Goal: Find specific page/section: Find specific page/section

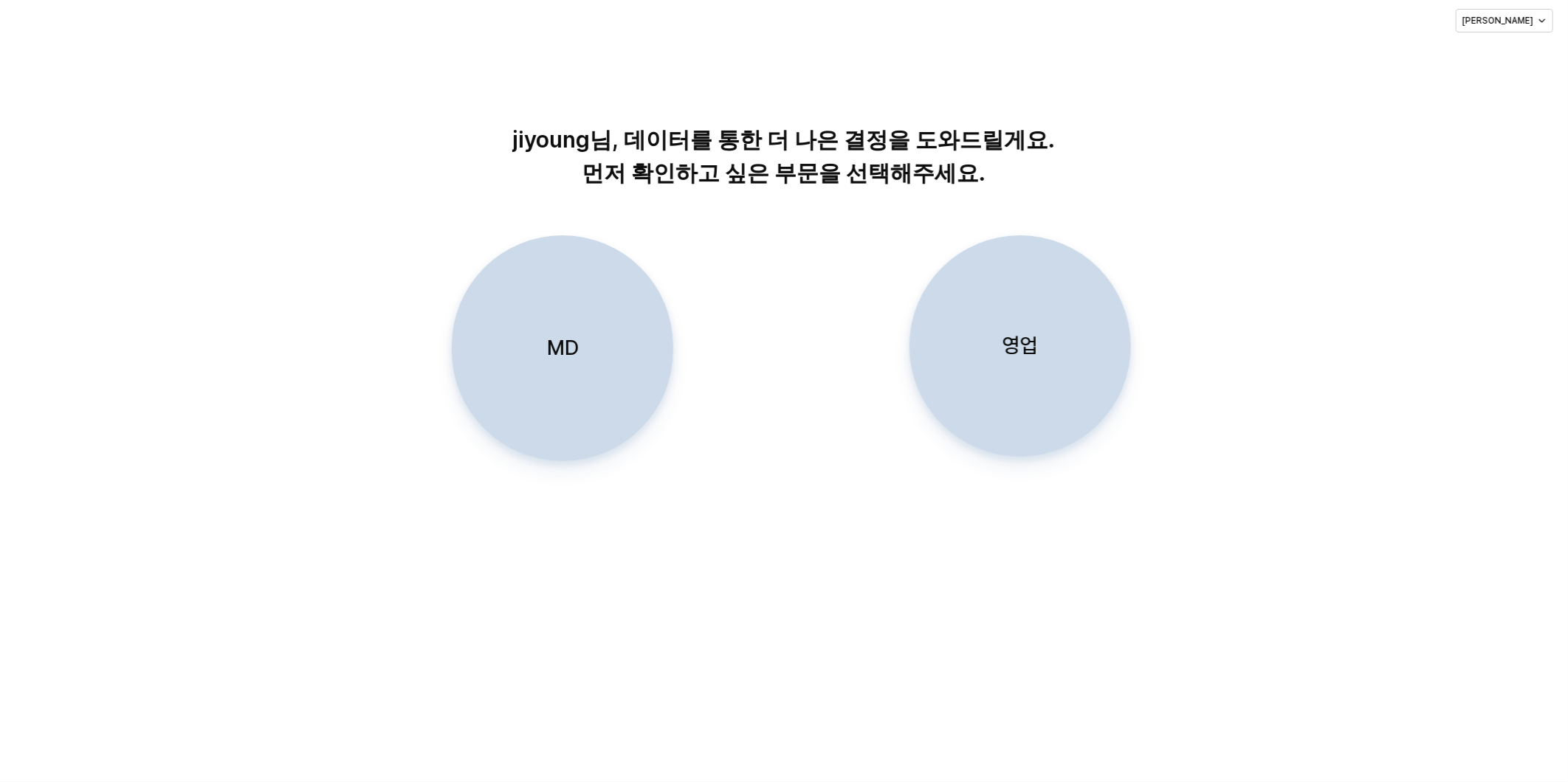
click at [610, 360] on div "MD" at bounding box center [562, 348] width 208 height 224
click at [596, 335] on div "MD" at bounding box center [562, 348] width 208 height 224
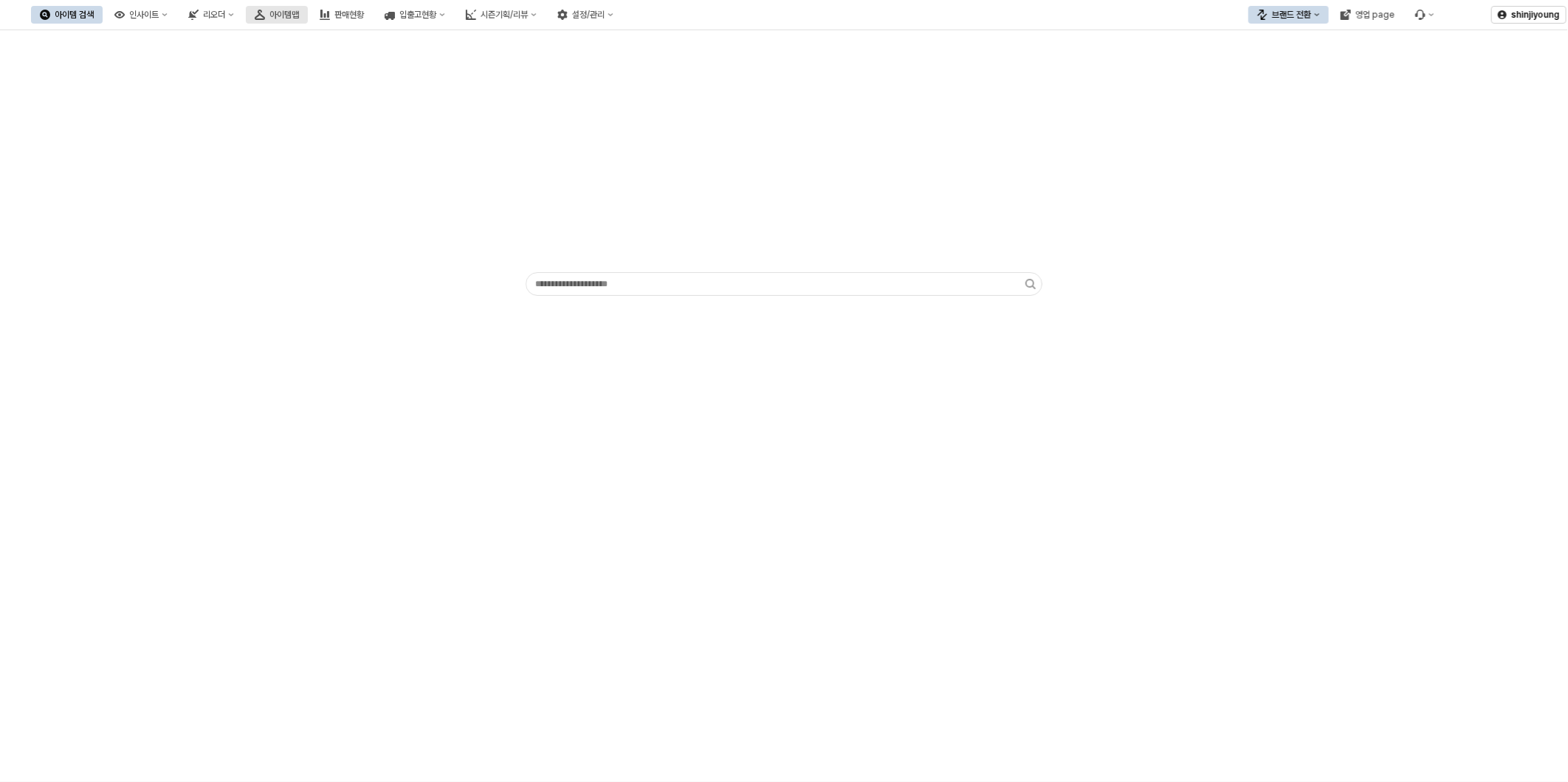
click at [299, 19] on div "아이템맵" at bounding box center [284, 15] width 30 height 10
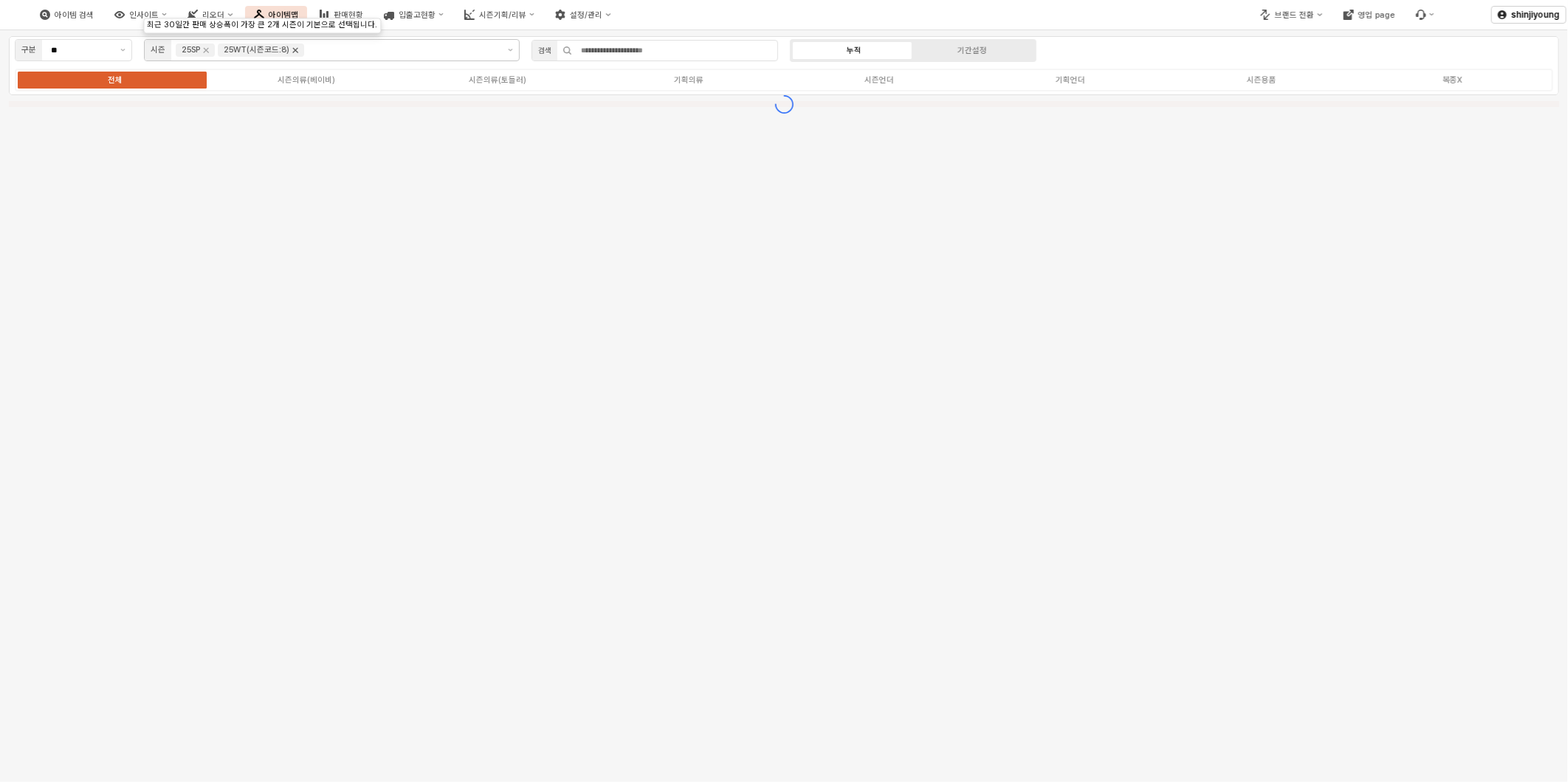
click at [293, 53] on icon "Remove 25WT(시즌코드:8)" at bounding box center [295, 50] width 12 height 12
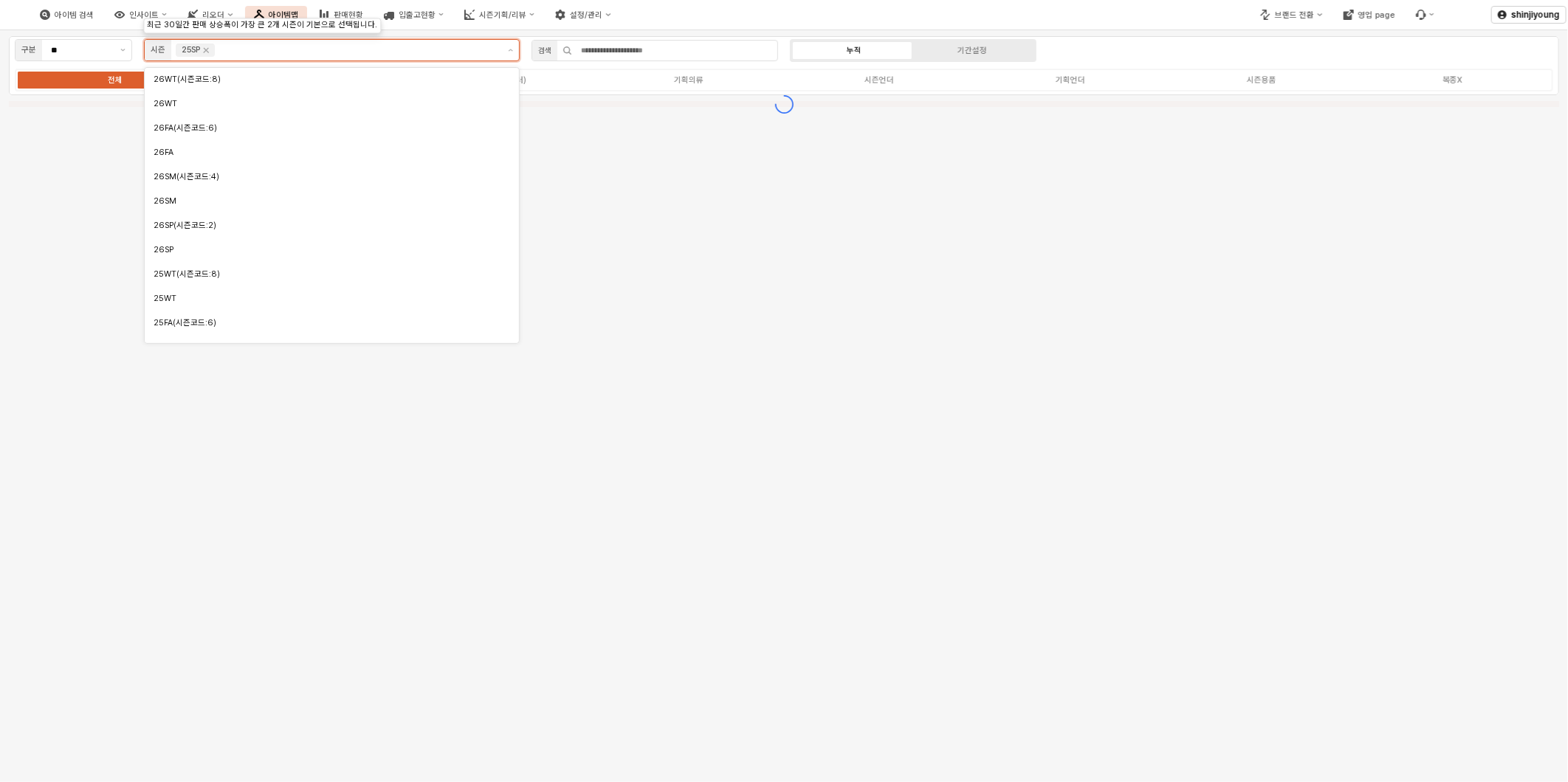
scroll to position [113, 0]
click at [212, 53] on icon "Remove 25SP" at bounding box center [206, 50] width 12 height 12
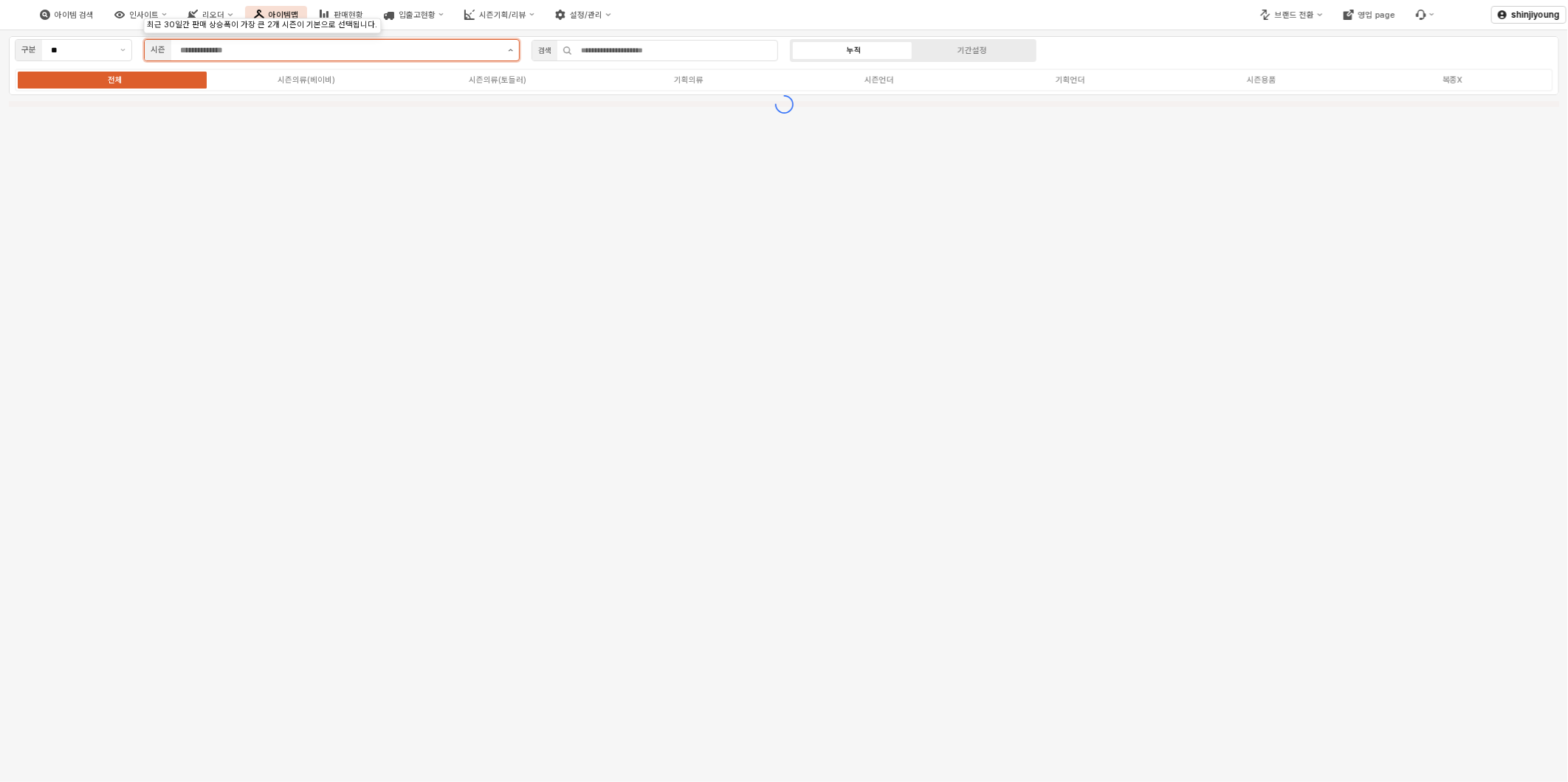
click at [510, 52] on button "제안 사항 표시" at bounding box center [510, 50] width 17 height 21
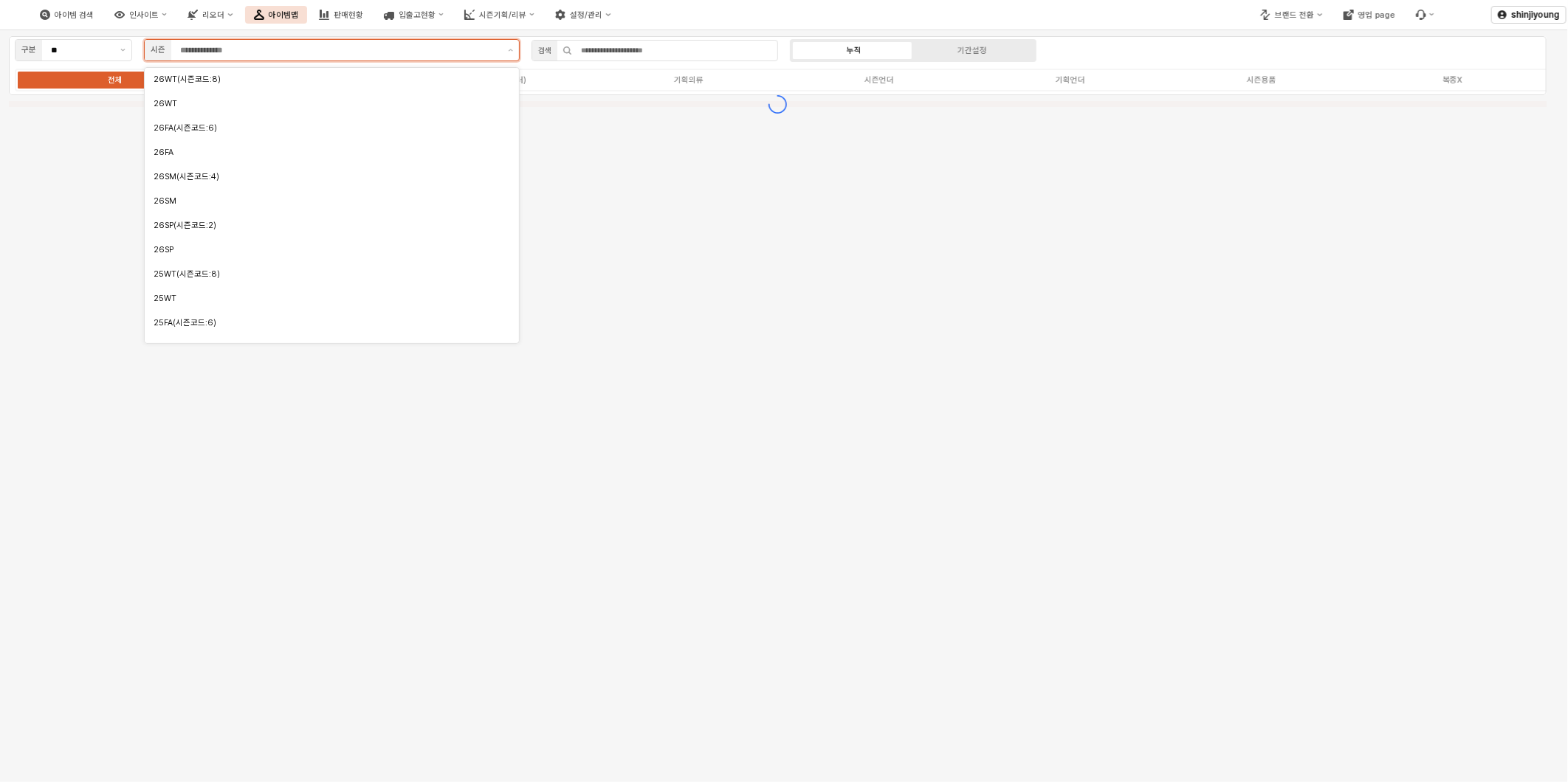
click at [413, 48] on input "App Frame" at bounding box center [340, 50] width 319 height 13
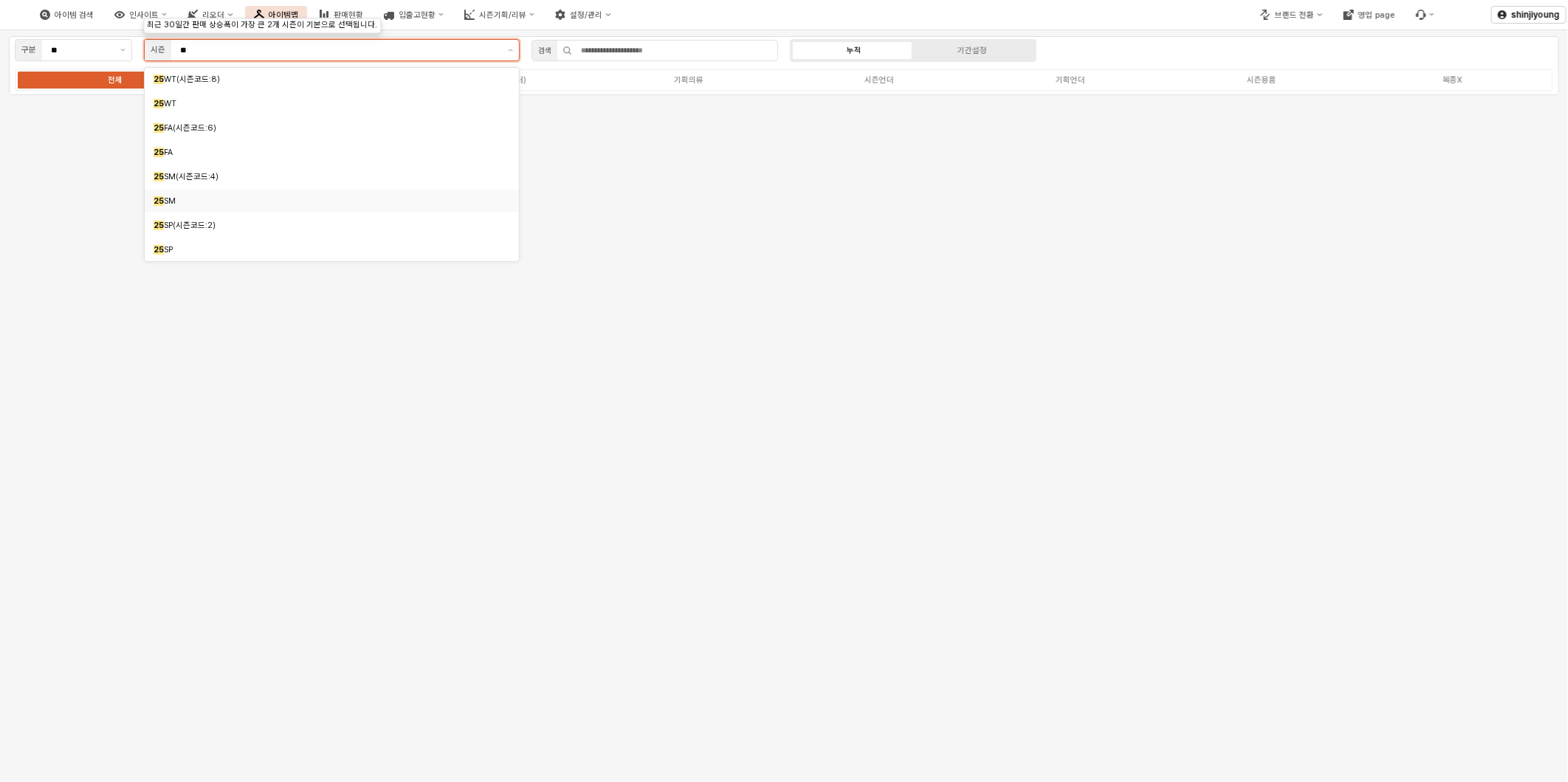
click at [165, 204] on span "SM" at bounding box center [170, 201] width 12 height 10
type input "**"
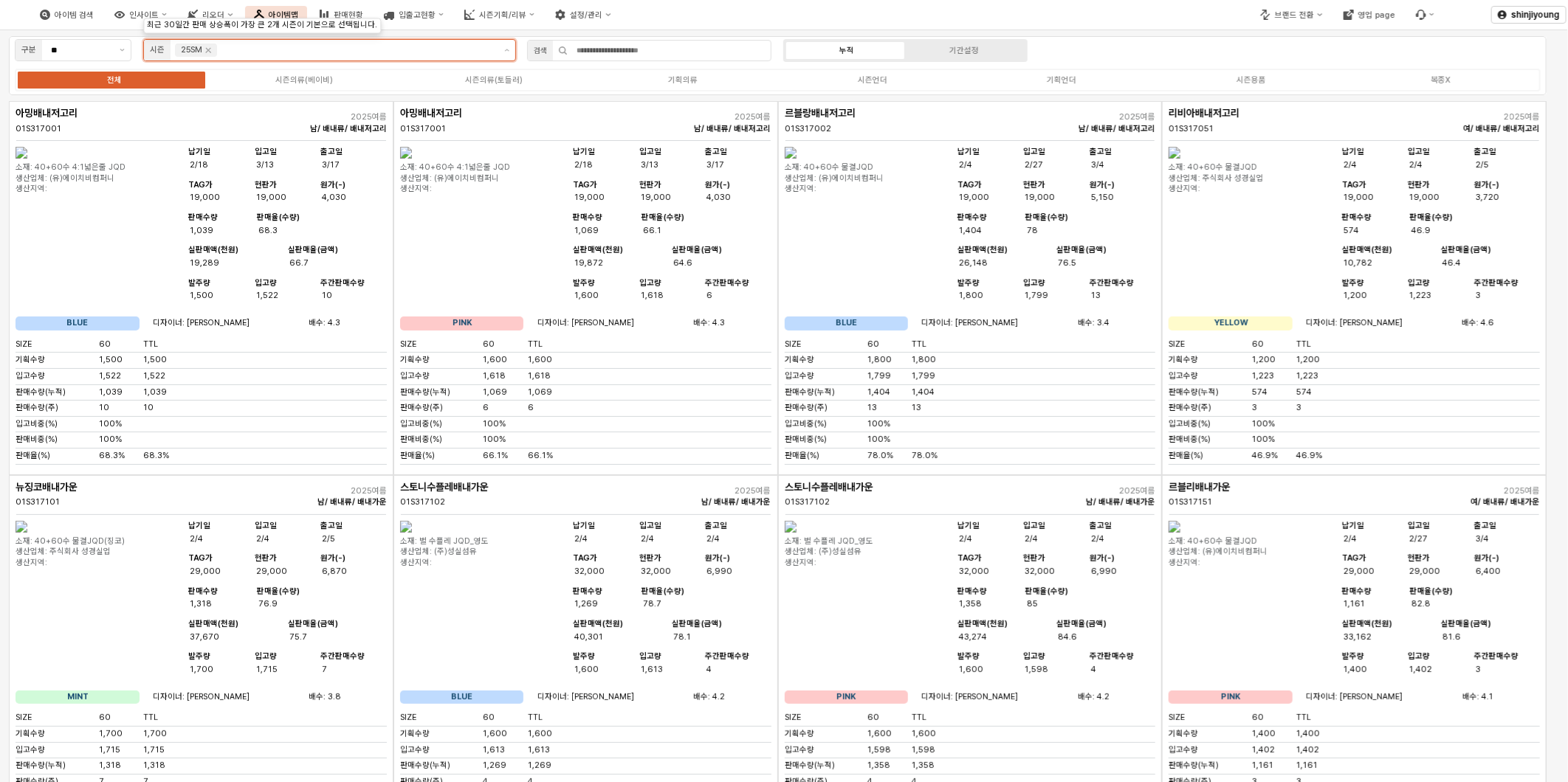
scroll to position [63, 0]
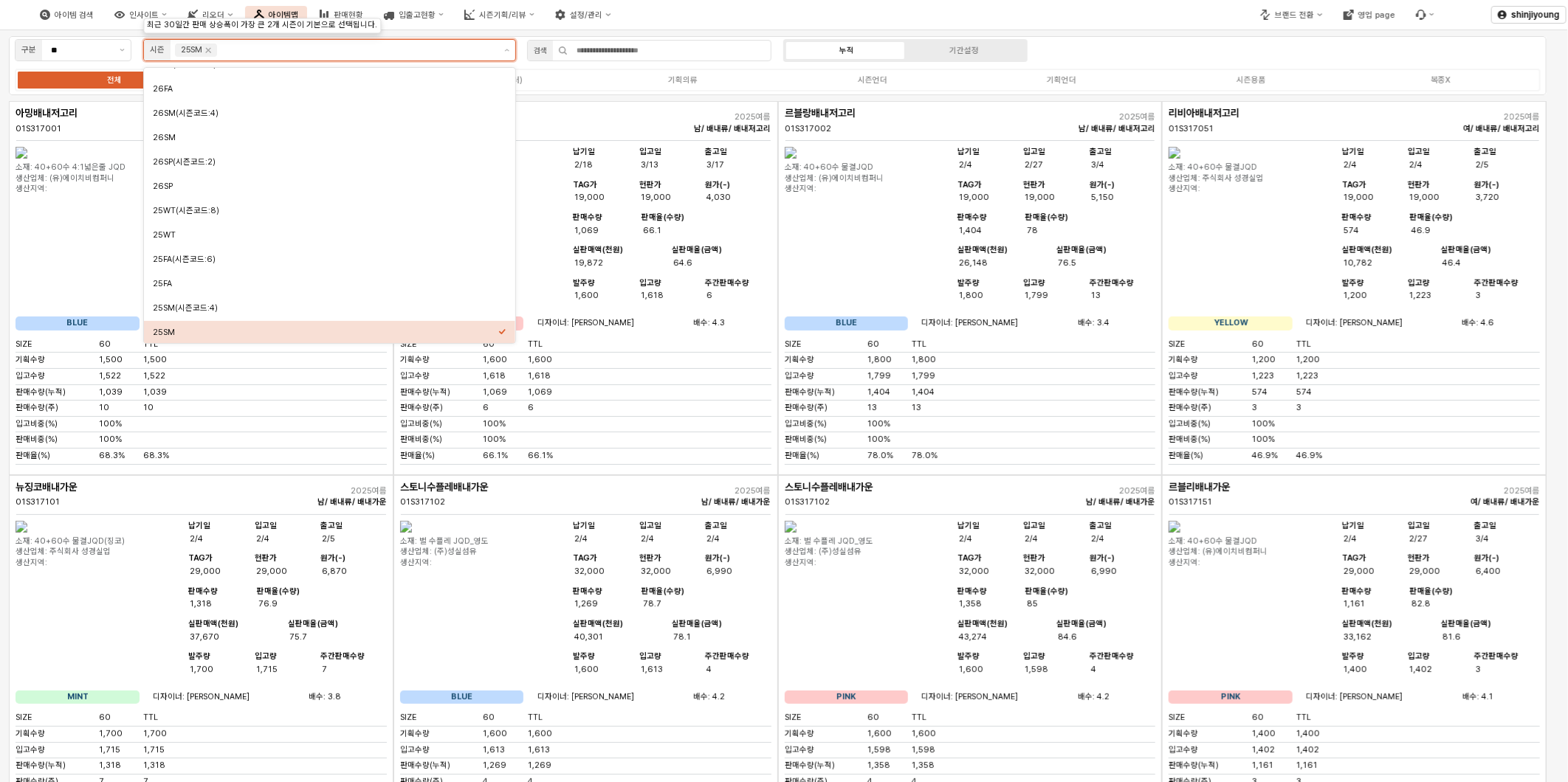
click at [253, 328] on div "25SM" at bounding box center [326, 332] width 346 height 11
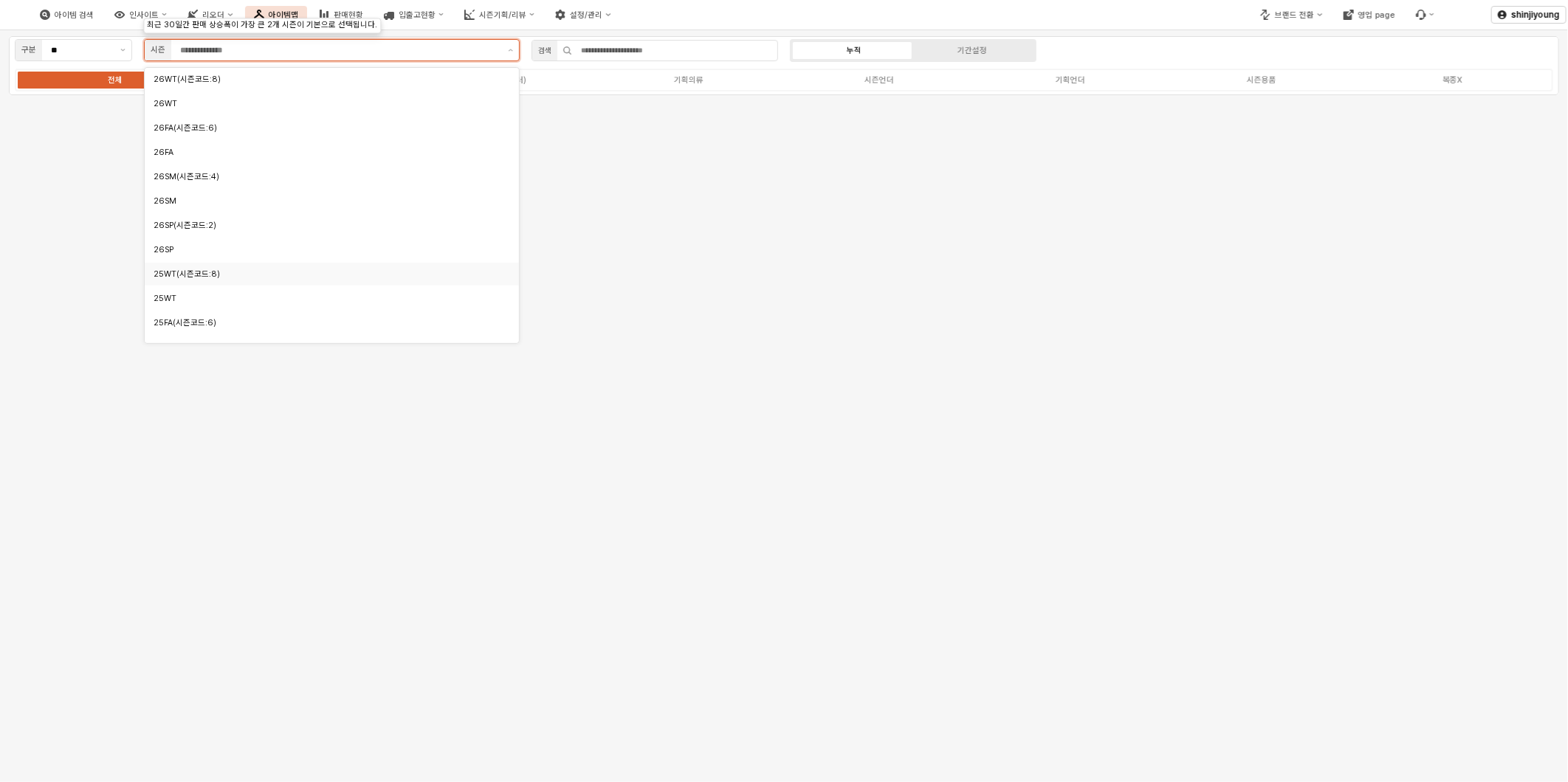
scroll to position [246, 0]
click at [190, 150] on div "25SM" at bounding box center [328, 150] width 348 height 11
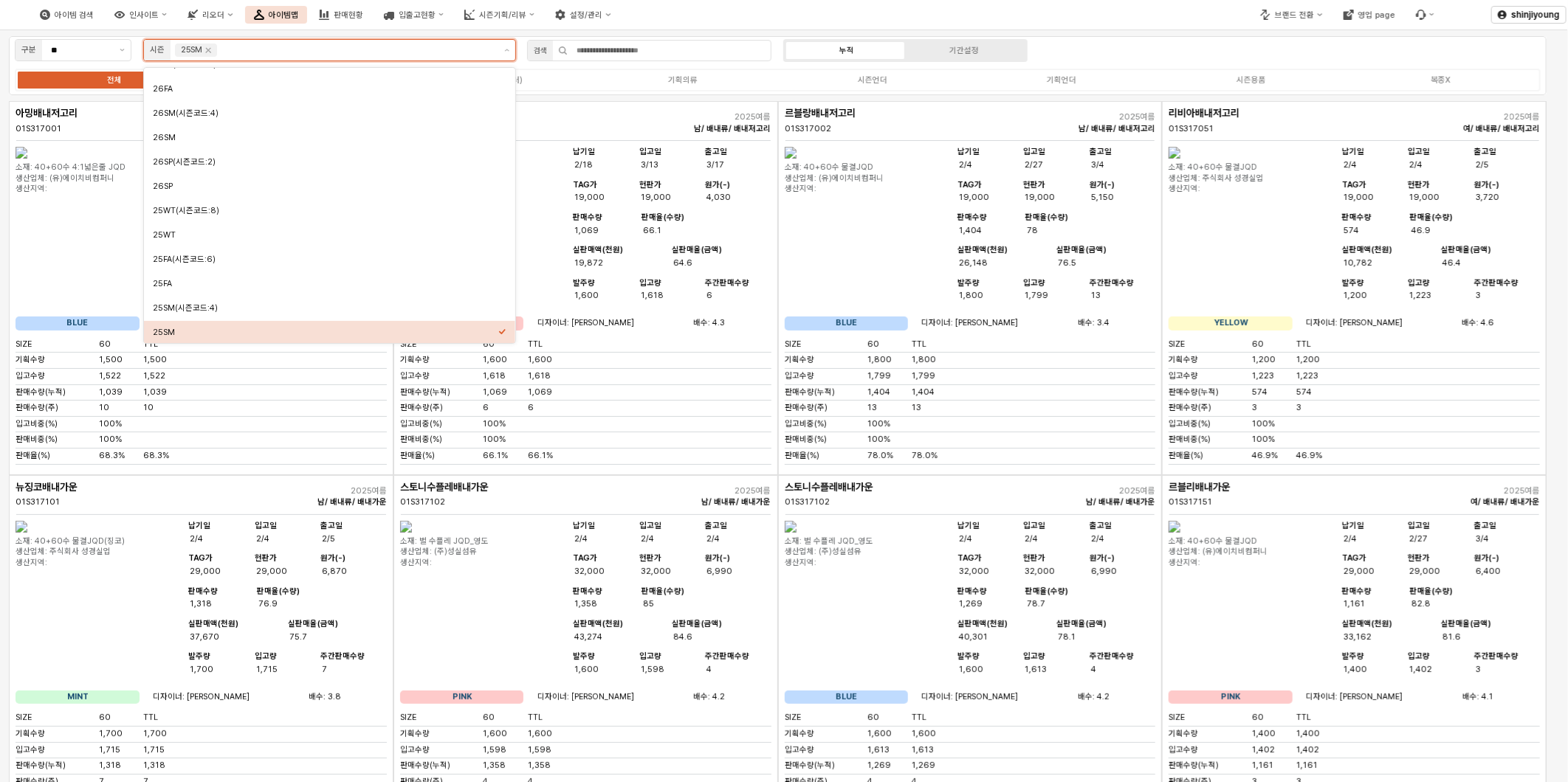
scroll to position [48, 0]
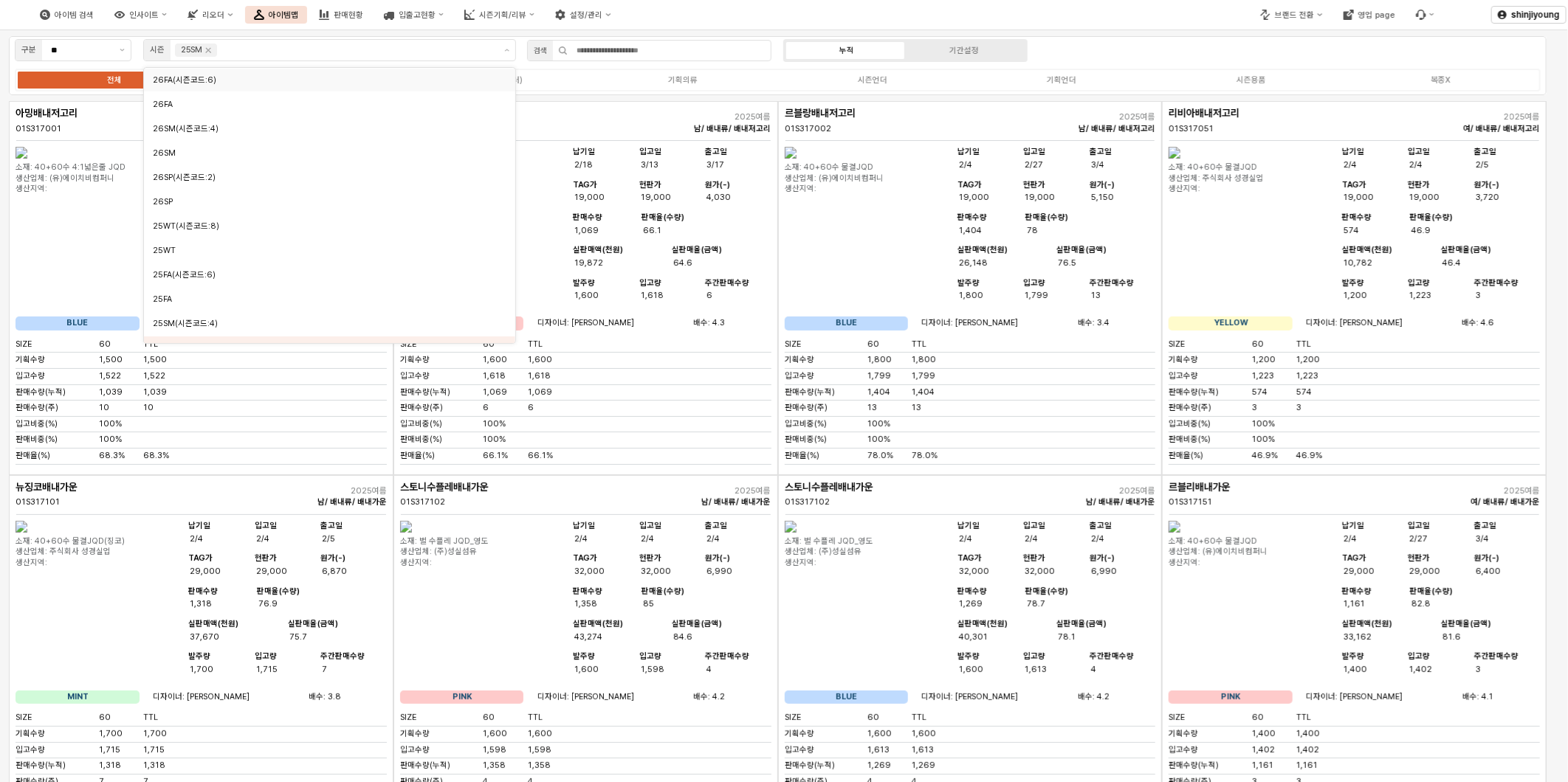
click at [714, 15] on div "아이템 검색 인사이트 리오더 아이템맵 판매현황 입출고현황 시즌기획/리뷰 설정/관리" at bounding box center [588, 14] width 1176 height 31
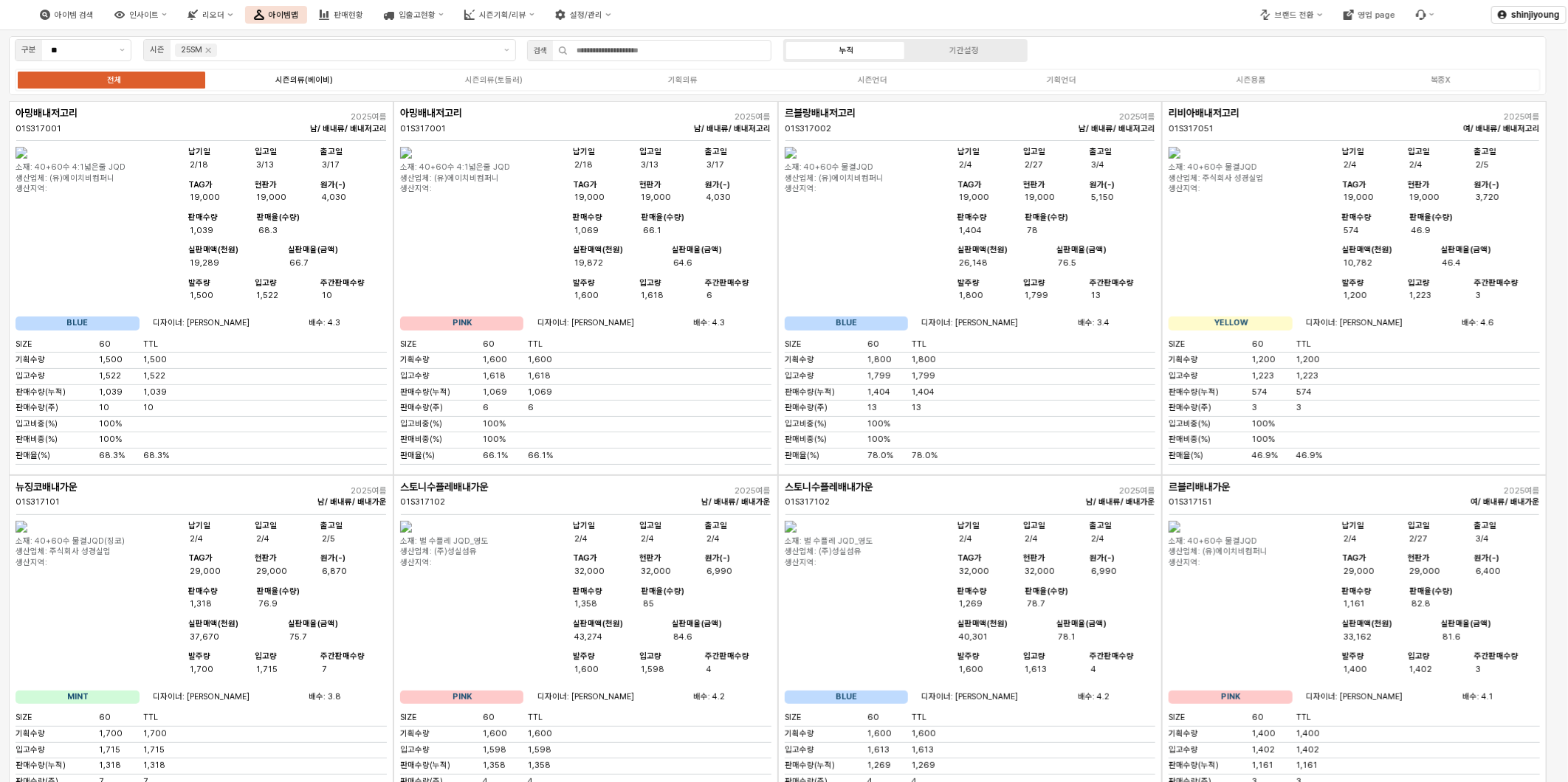
click at [318, 82] on div "시즌의류(베이비)" at bounding box center [303, 81] width 57 height 10
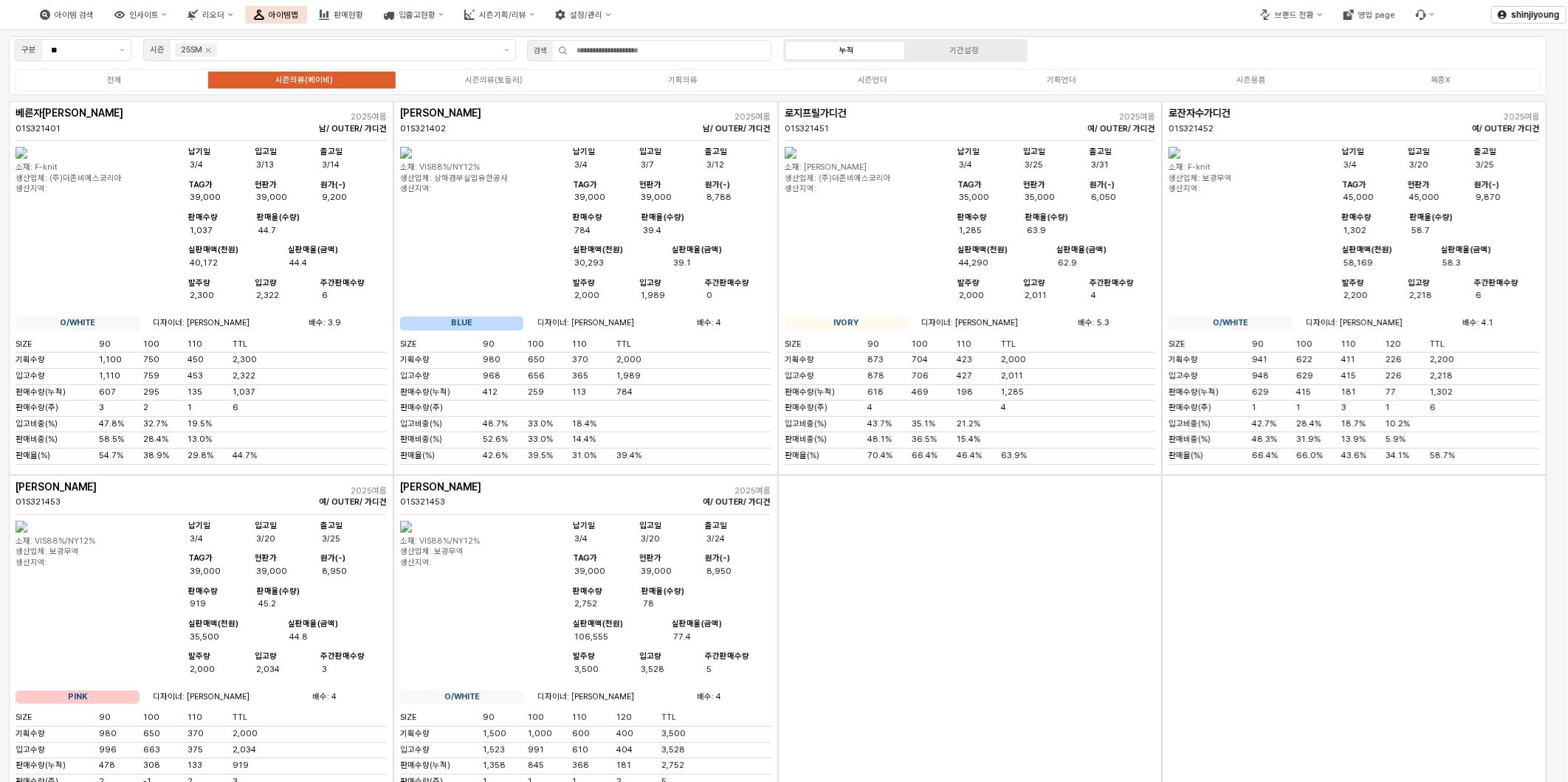
click at [1250, 665] on div "App Frame" at bounding box center [1354, 662] width 385 height 374
click at [1028, 632] on div "App Frame" at bounding box center [970, 662] width 385 height 374
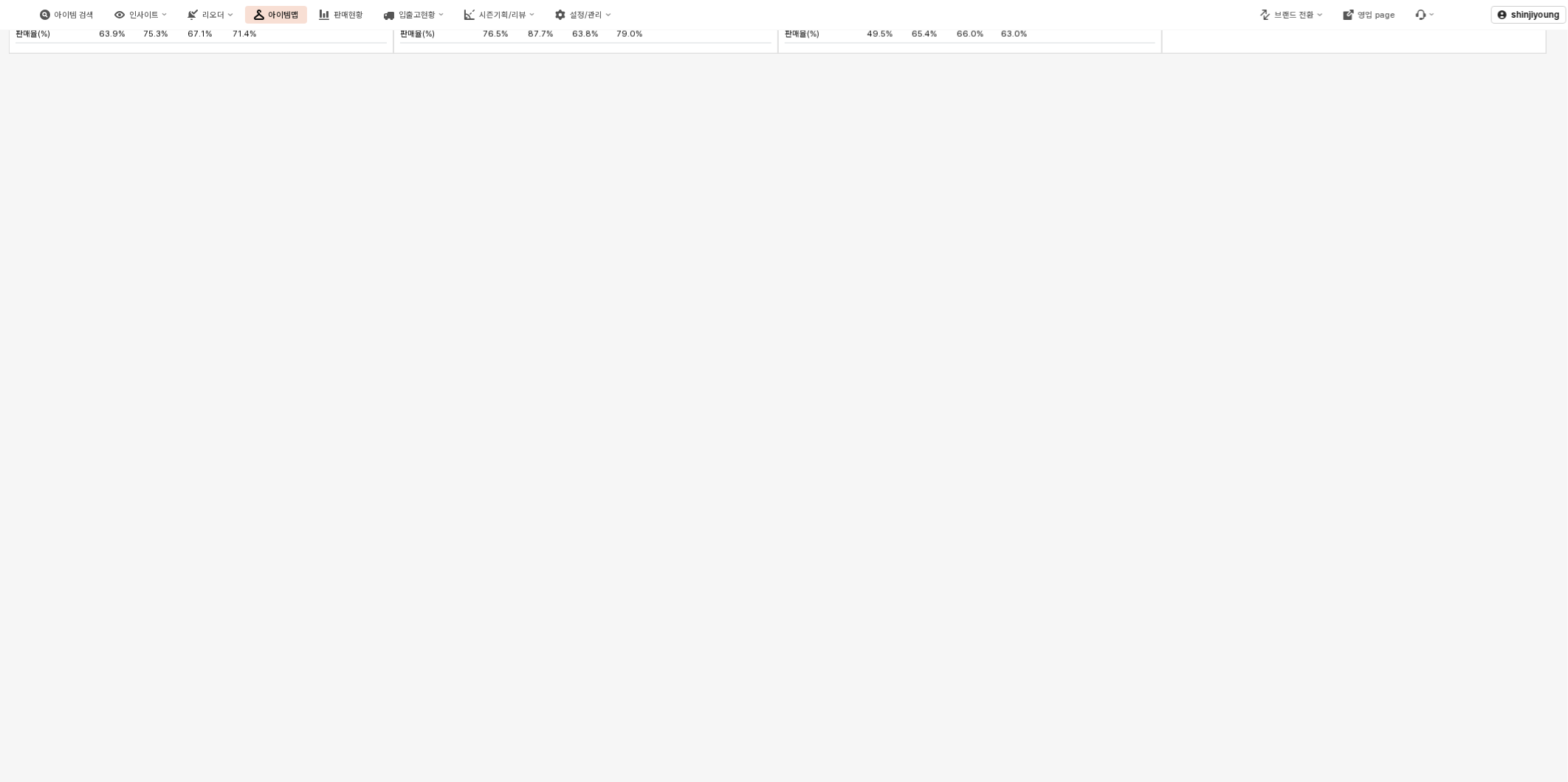
scroll to position [8790, 0]
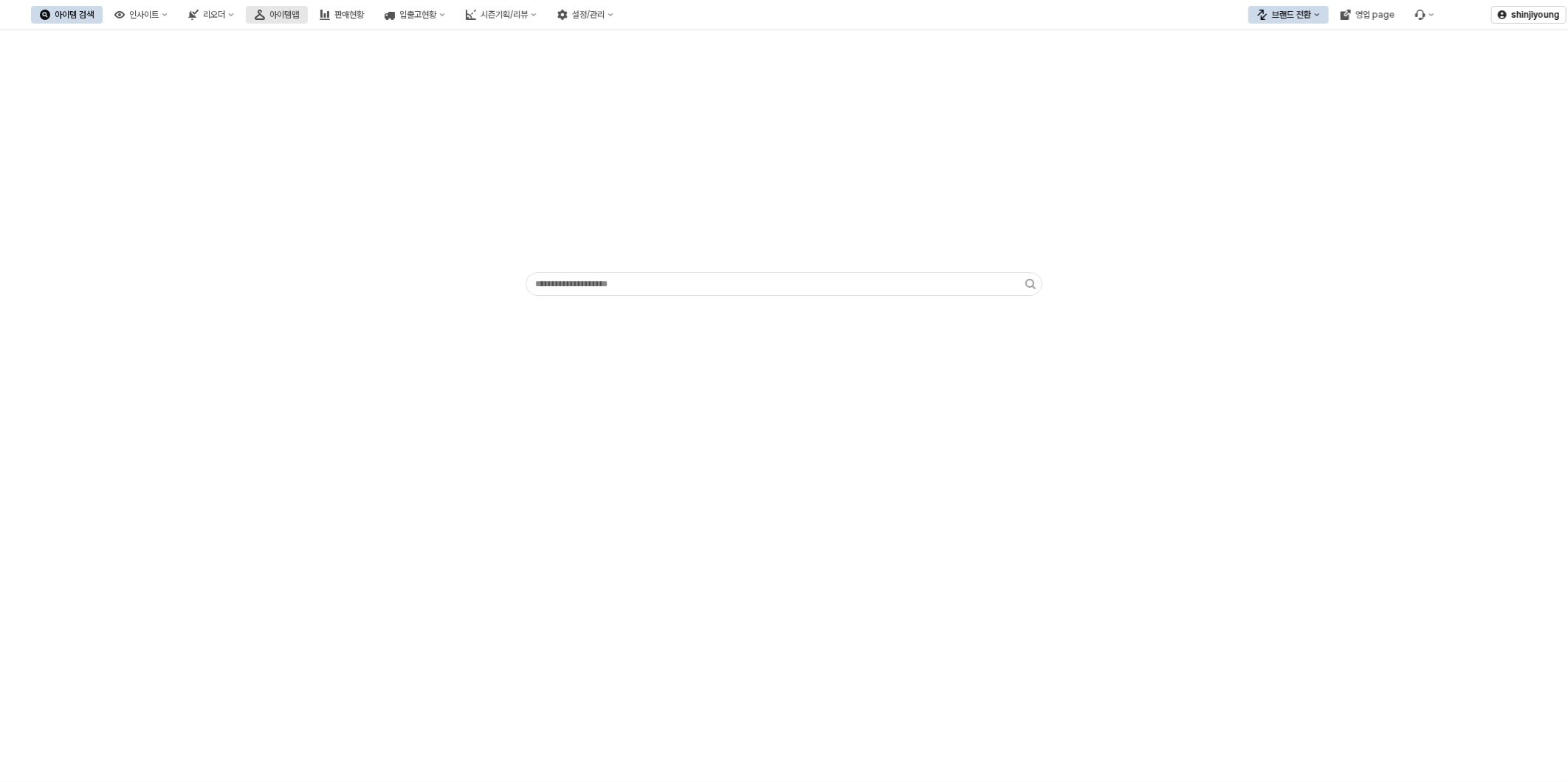
click at [308, 12] on button "아이템맵" at bounding box center [277, 14] width 62 height 17
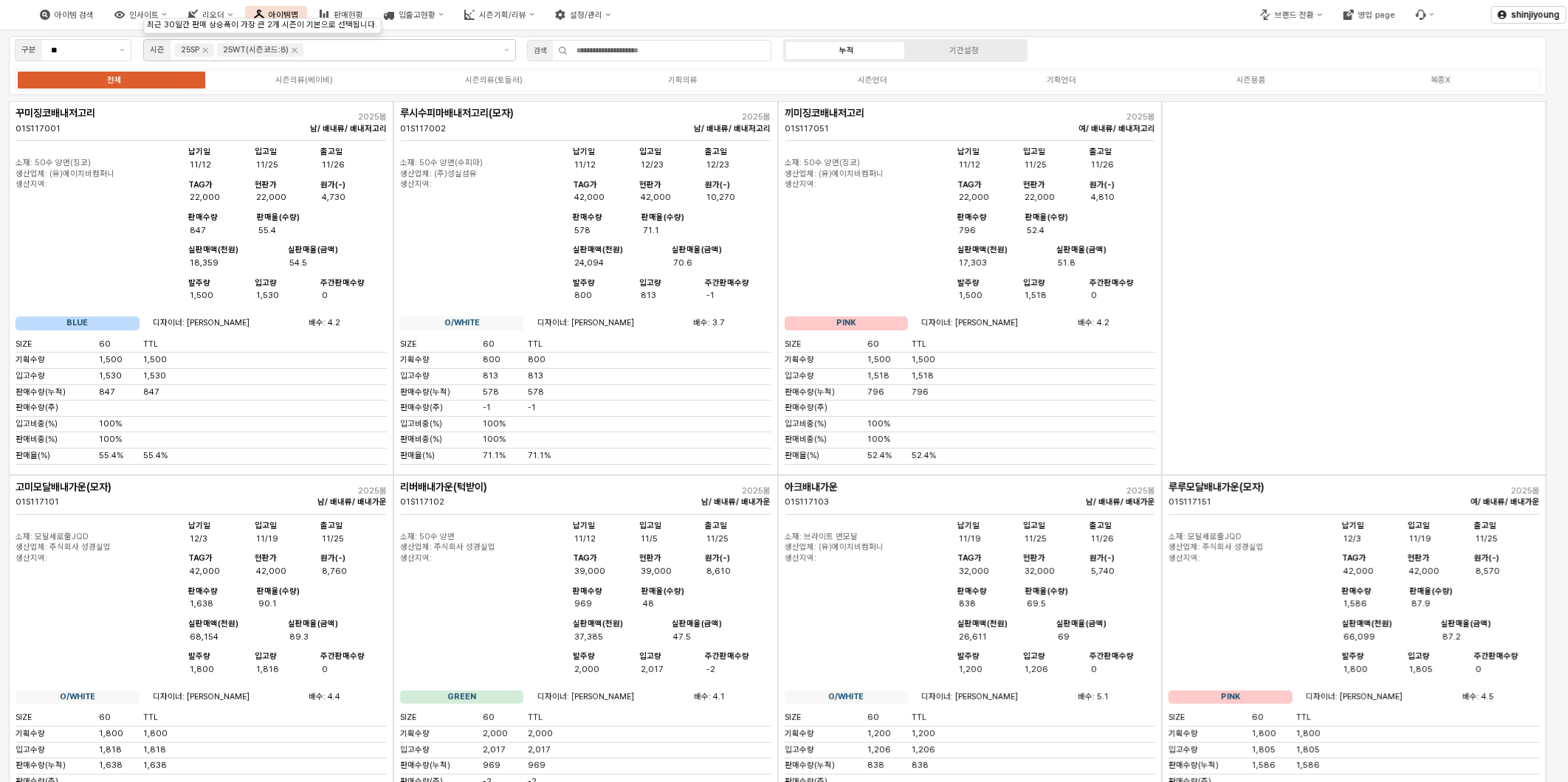
click at [292, 50] on icon "Remove 25WT(시즌코드:8)" at bounding box center [294, 50] width 12 height 12
click at [207, 52] on icon "Remove 25SP" at bounding box center [205, 50] width 12 height 12
click at [306, 49] on input "App Frame" at bounding box center [400, 50] width 188 height 13
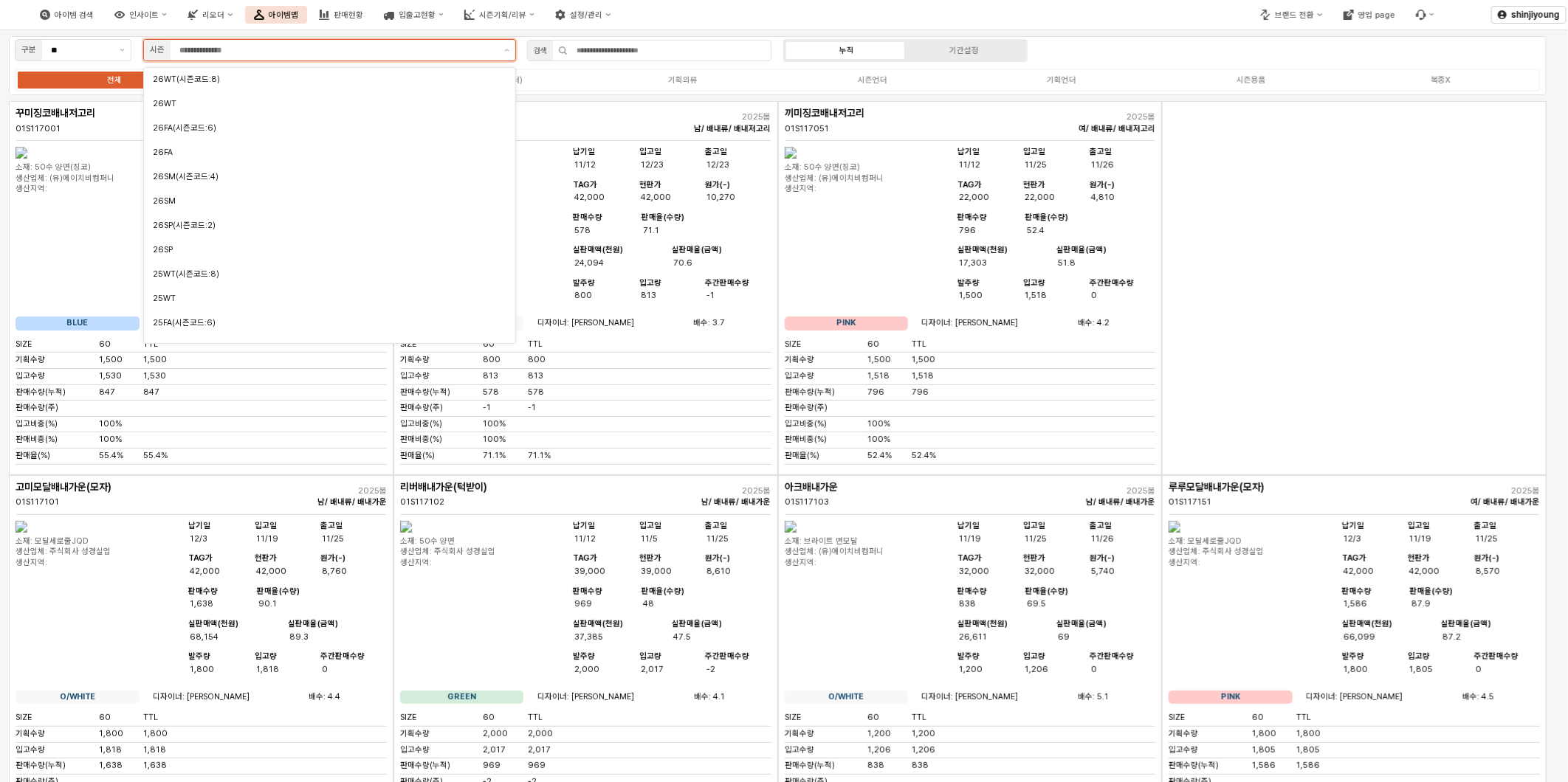
scroll to position [113, 0]
type input "***"
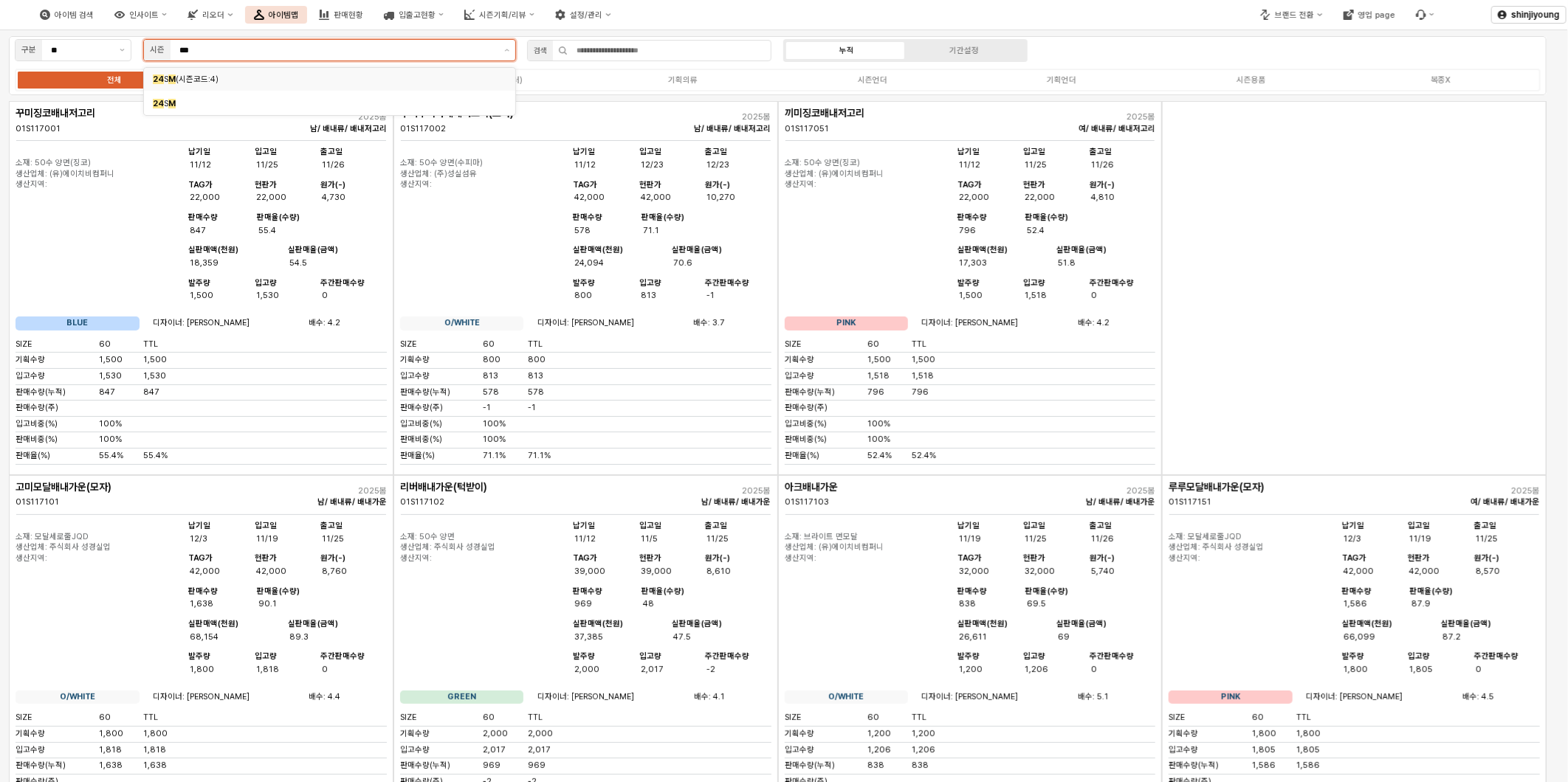
click at [170, 104] on span "M" at bounding box center [171, 104] width 7 height 10
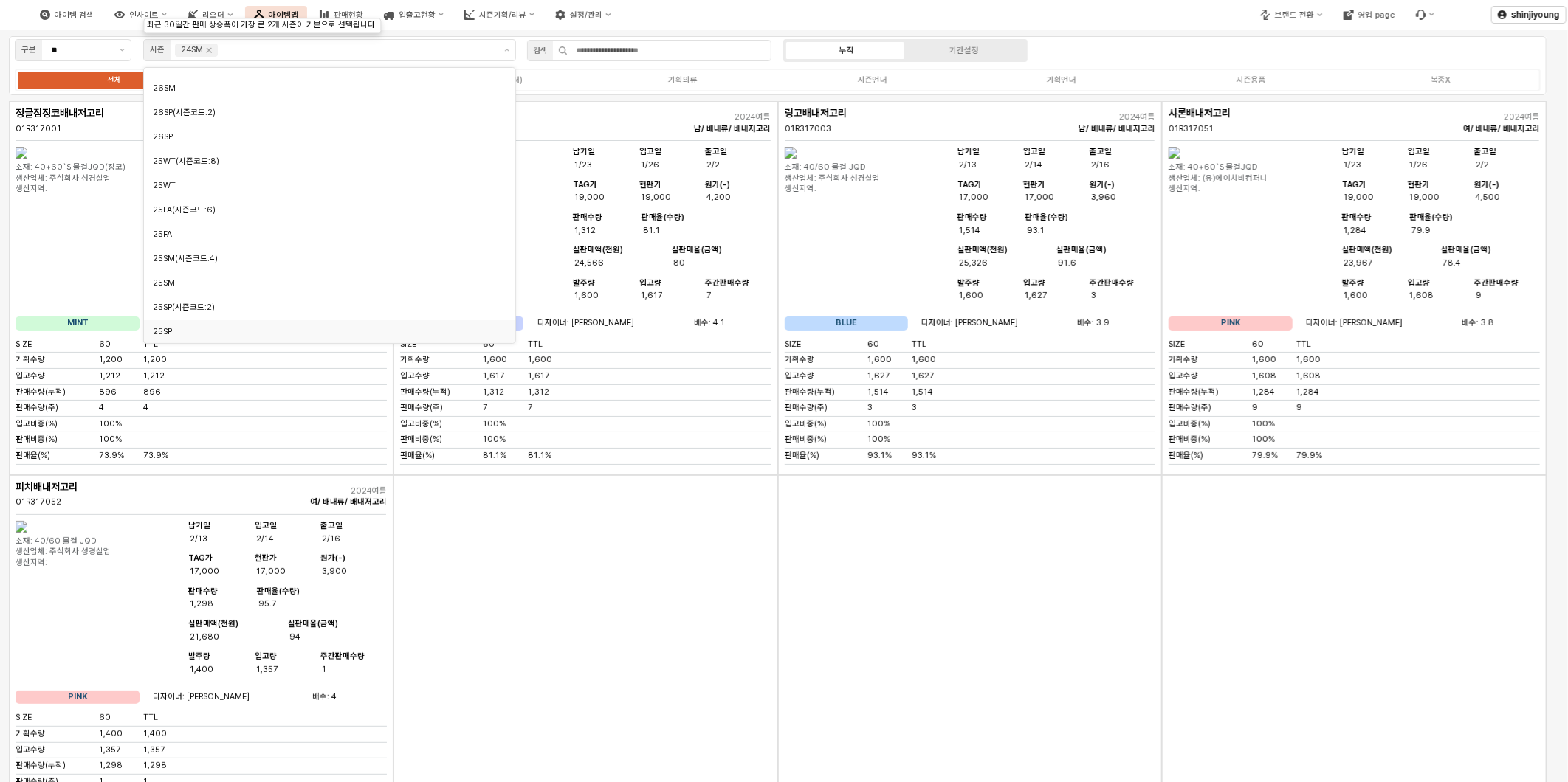
click at [688, 632] on div "App Frame" at bounding box center [585, 662] width 385 height 374
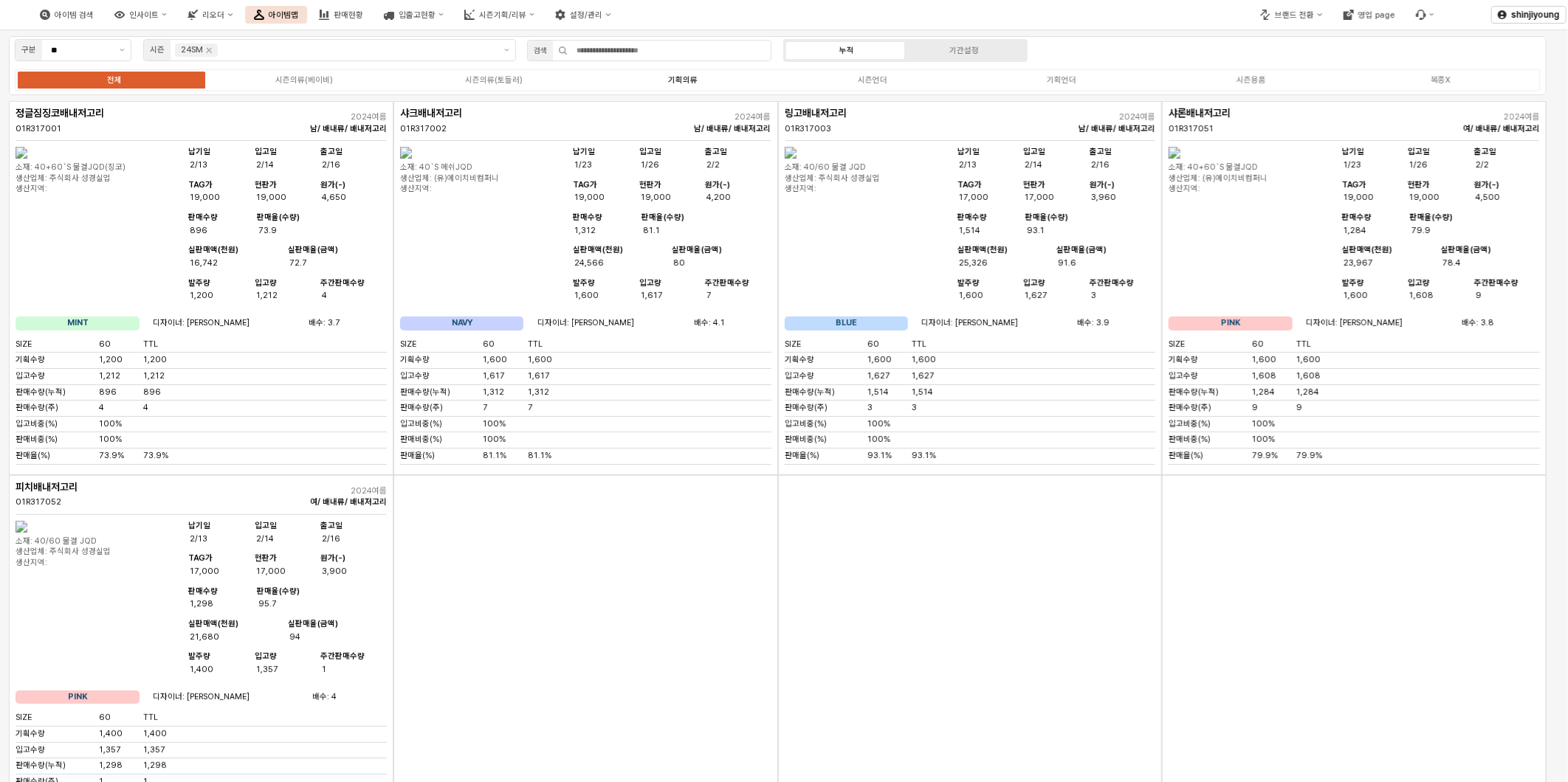
click at [683, 76] on div "기획의류" at bounding box center [683, 81] width 30 height 10
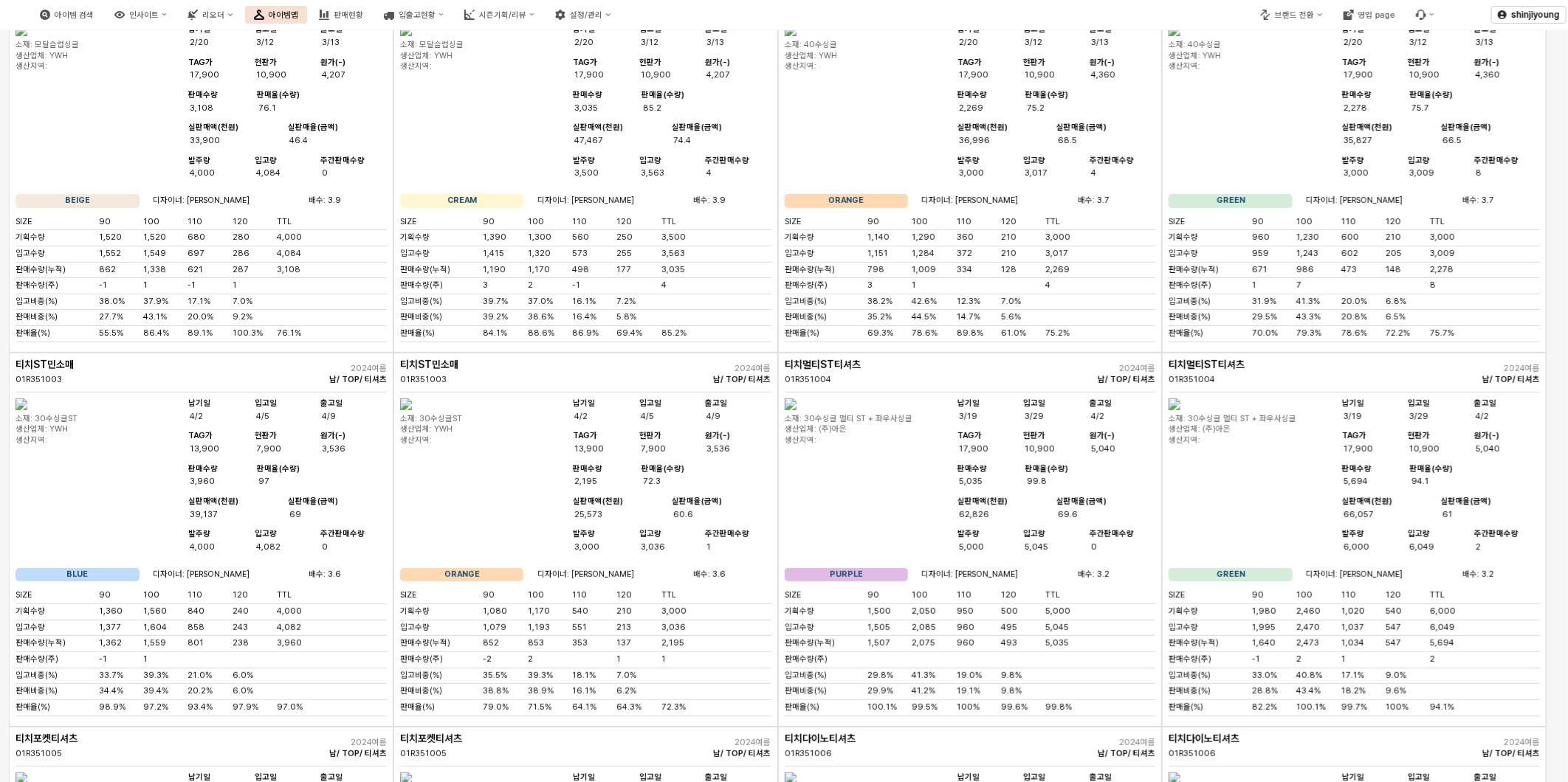
scroll to position [0, 0]
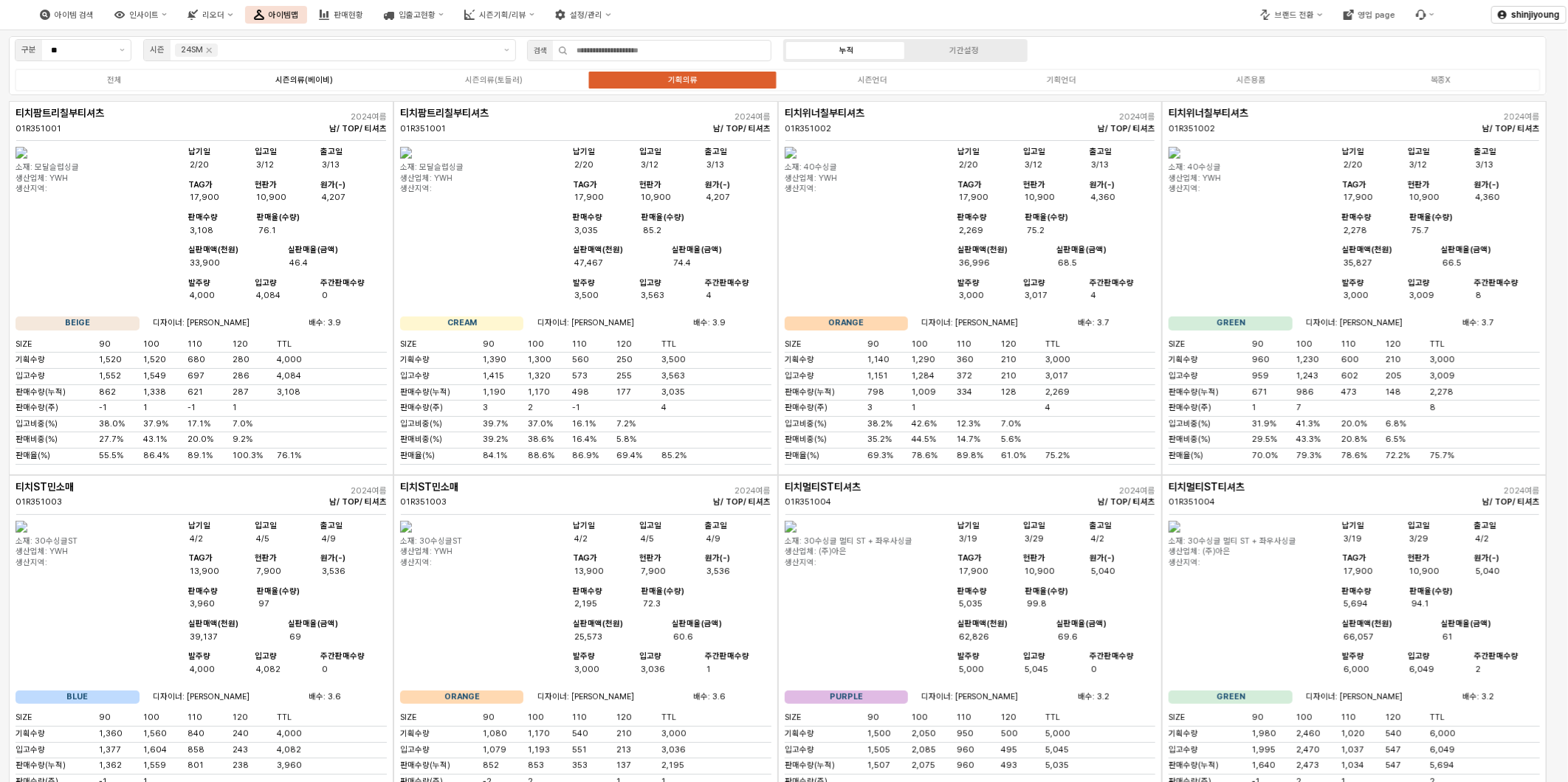
click at [308, 82] on div "시즌의류(베이비)" at bounding box center [303, 81] width 57 height 10
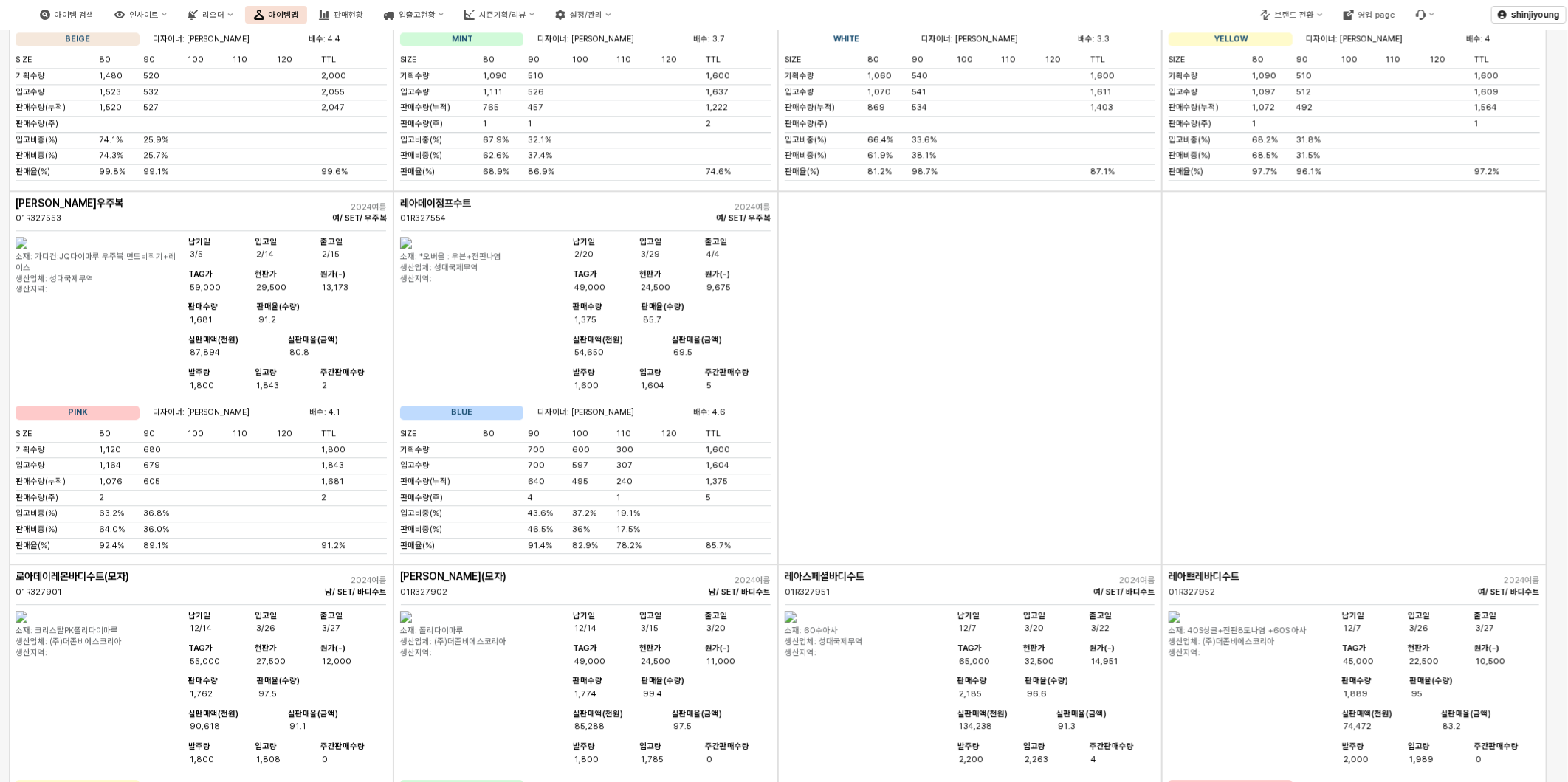
scroll to position [5656, 0]
